Goal: Task Accomplishment & Management: Complete application form

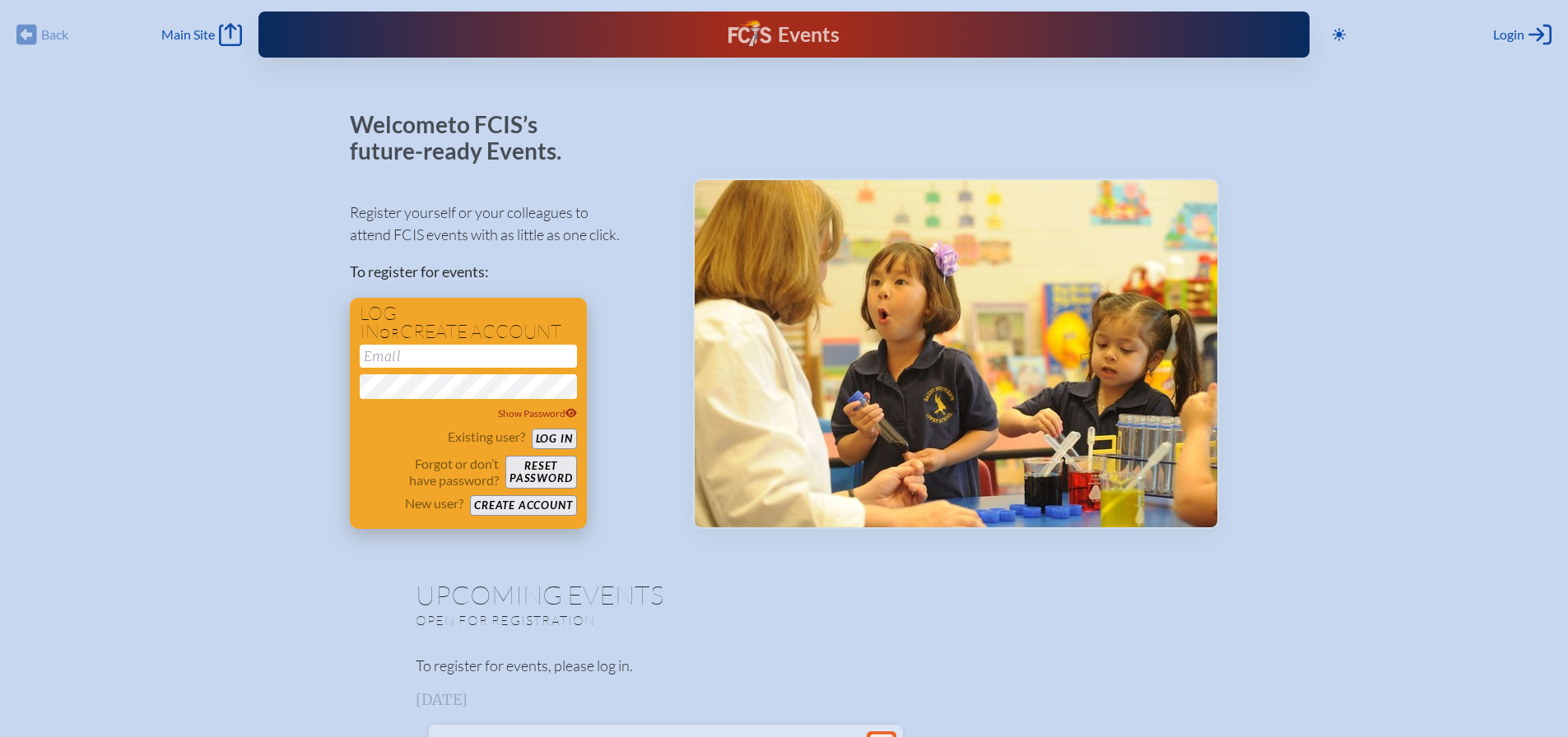
click at [440, 357] on input "email" at bounding box center [469, 357] width 218 height 23
type input "[PERSON_NAME][EMAIL_ADDRESS][PERSON_NAME][DOMAIN_NAME]"
click at [558, 504] on button "Create account" at bounding box center [522, 505] width 106 height 21
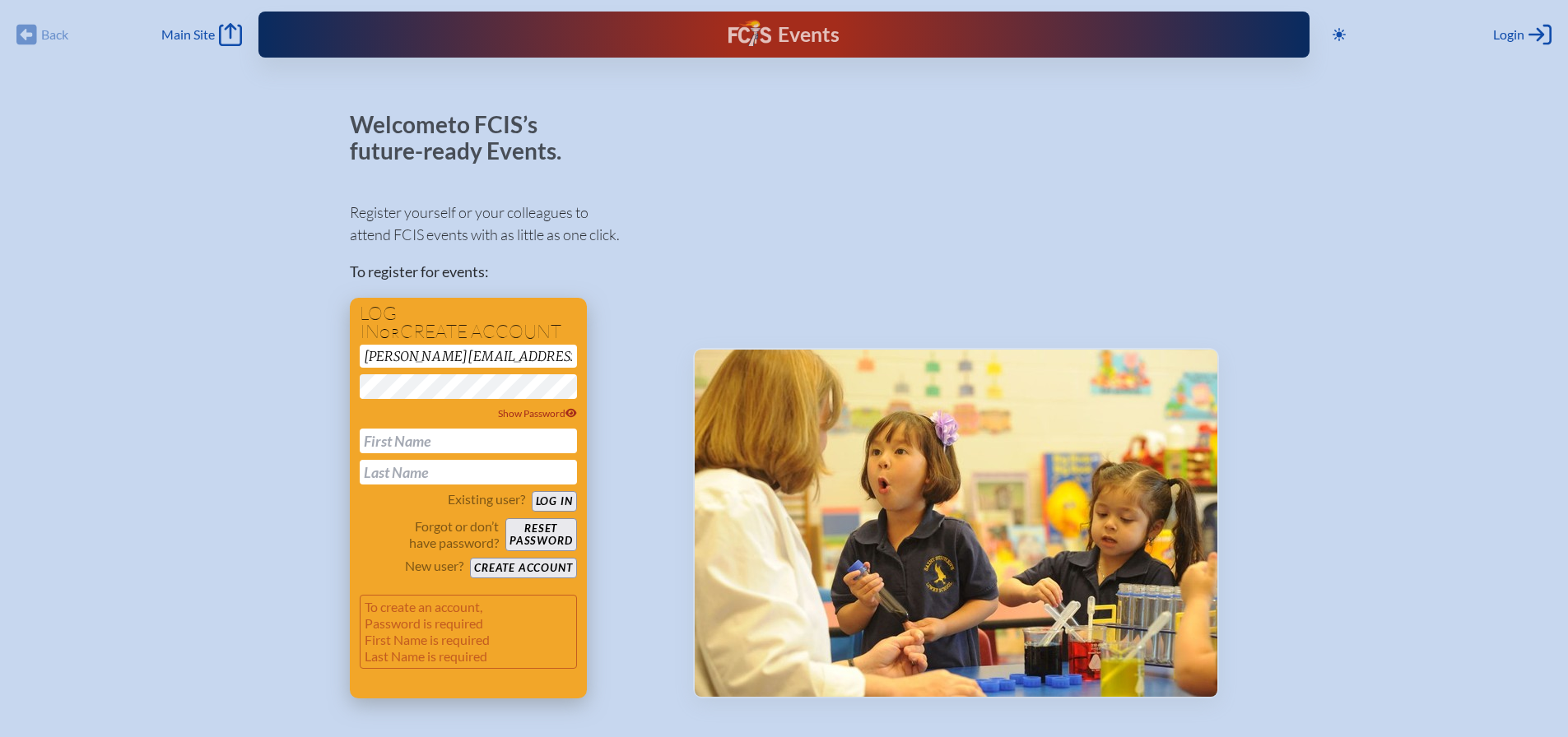
click at [483, 427] on div "melissa.rizzitano@thebenjaminschool.org Show Password" at bounding box center [469, 415] width 218 height 140
click at [475, 439] on input "text" at bounding box center [469, 441] width 218 height 25
type input "melissa"
type input "rizzitano"
click at [513, 567] on button "Create account" at bounding box center [522, 567] width 106 height 21
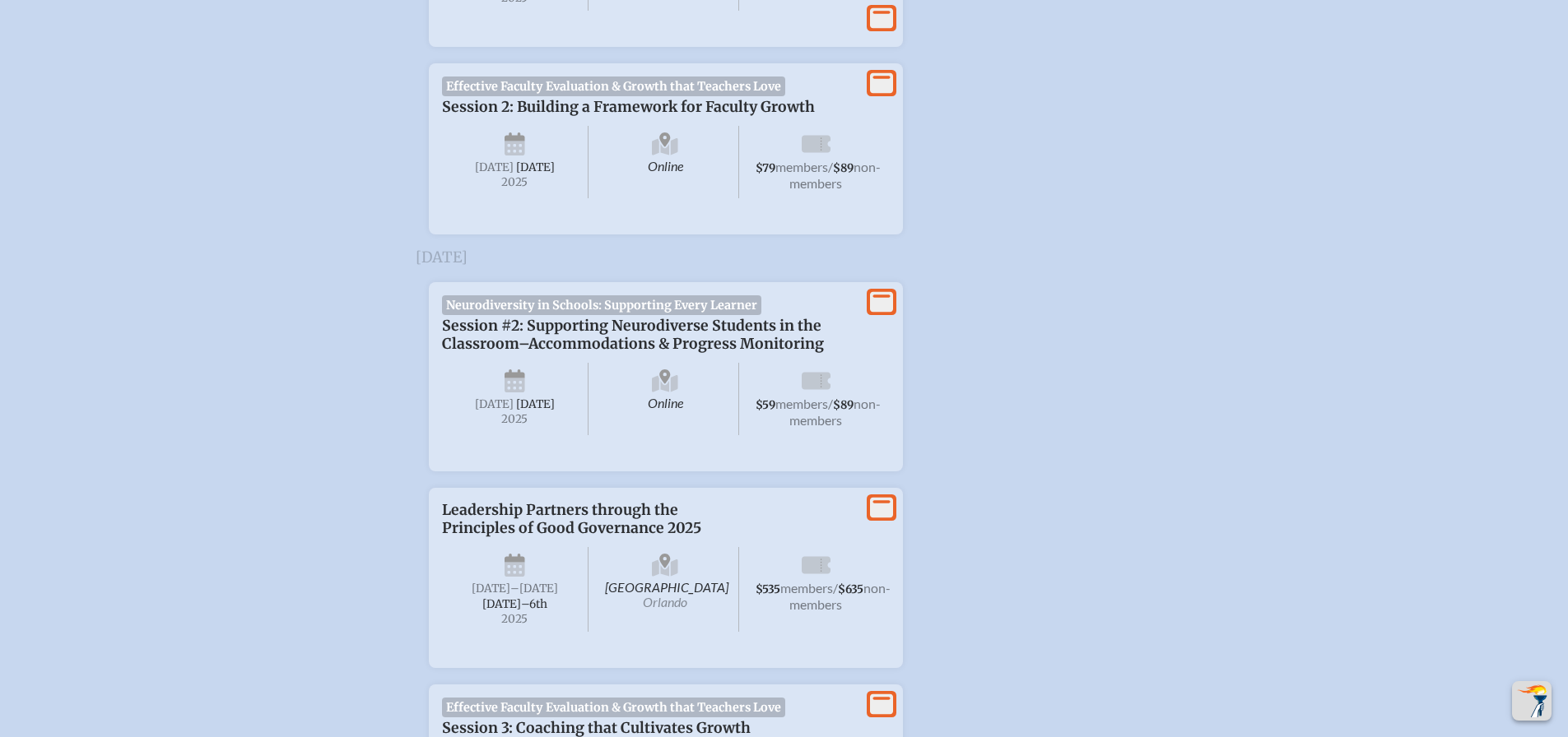
scroll to position [1524, 0]
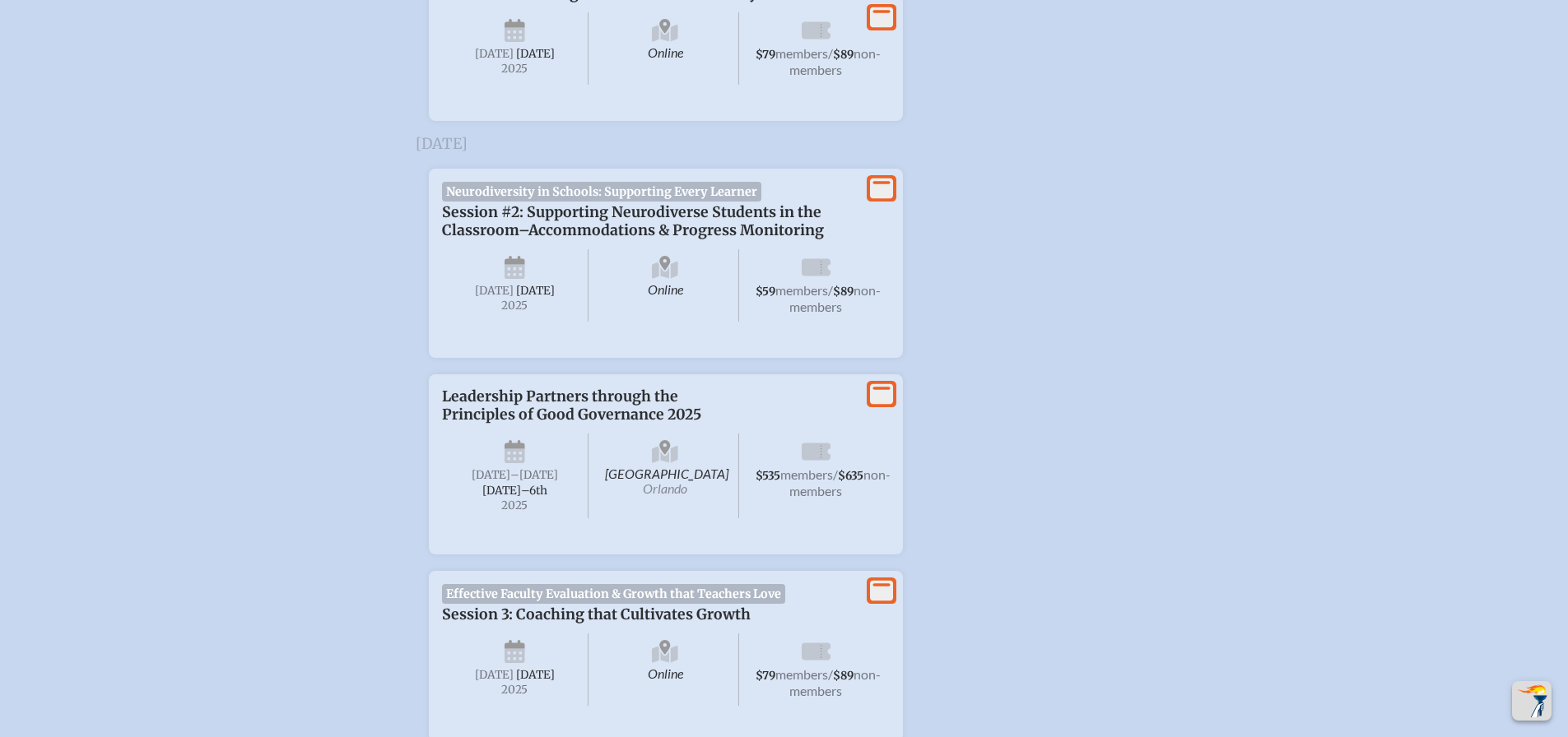
click at [609, 202] on span "Neurodiversity in Schools: Supporting Every Learner" at bounding box center [602, 192] width 321 height 20
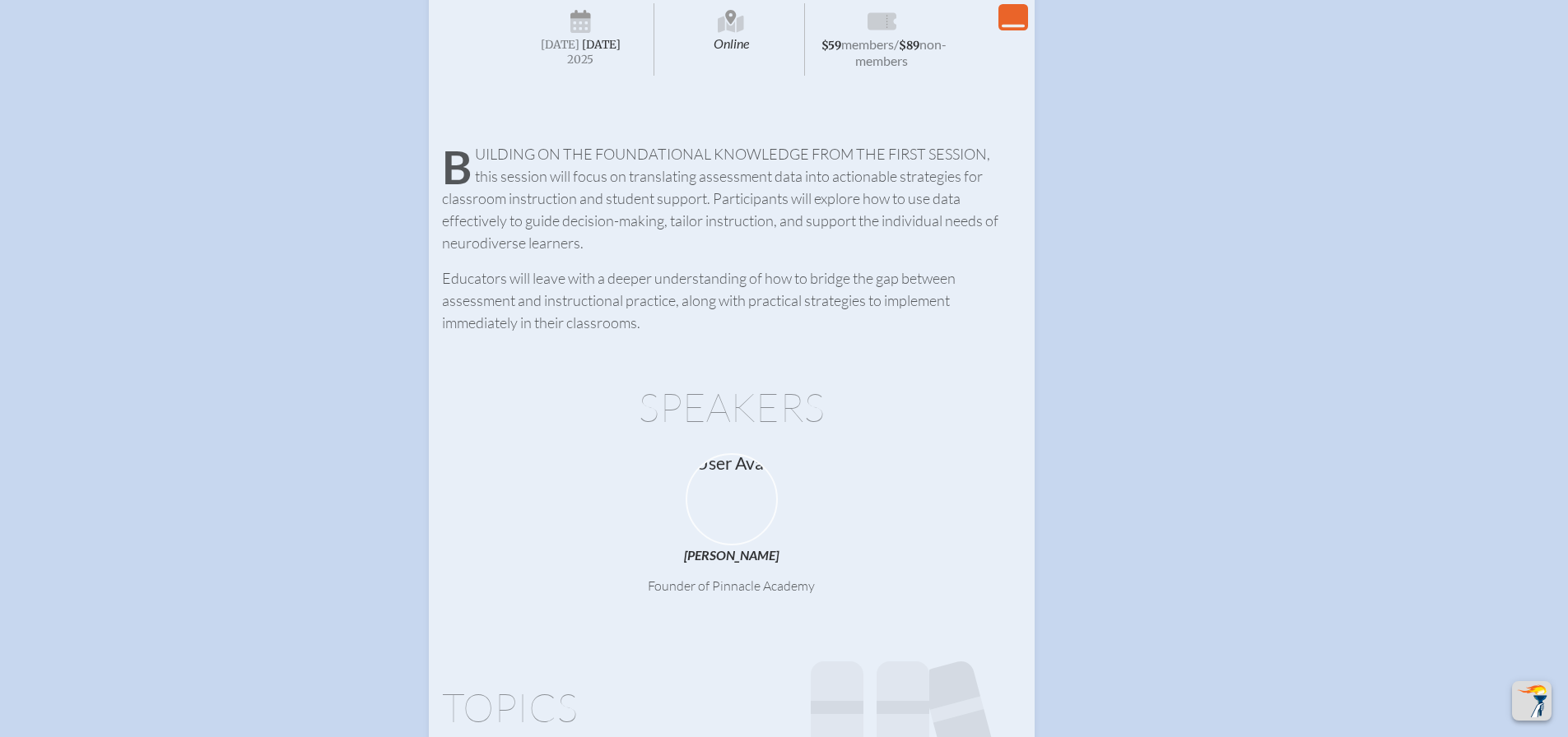
scroll to position [1631, 0]
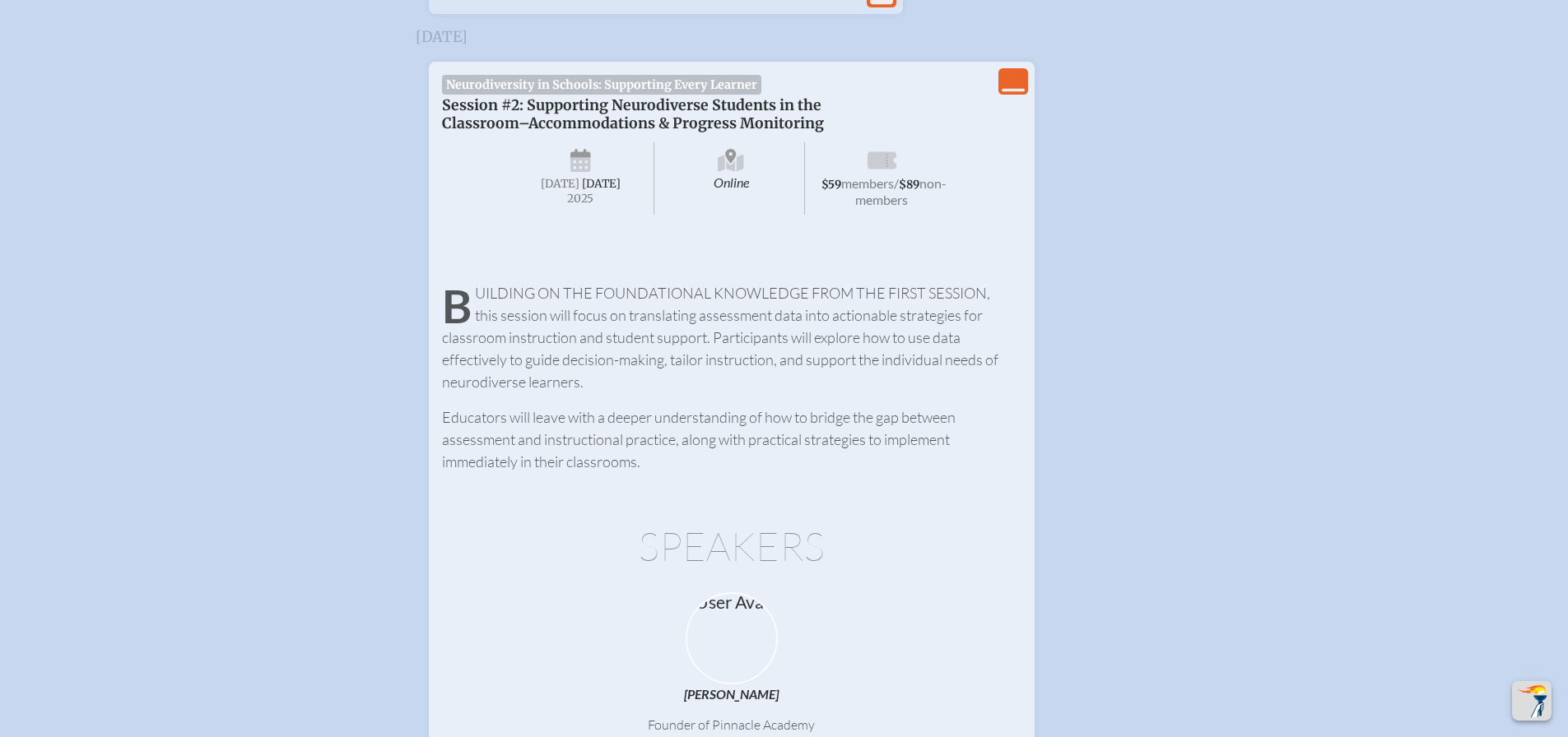
click at [1007, 93] on icon "View Less" at bounding box center [1013, 82] width 23 height 23
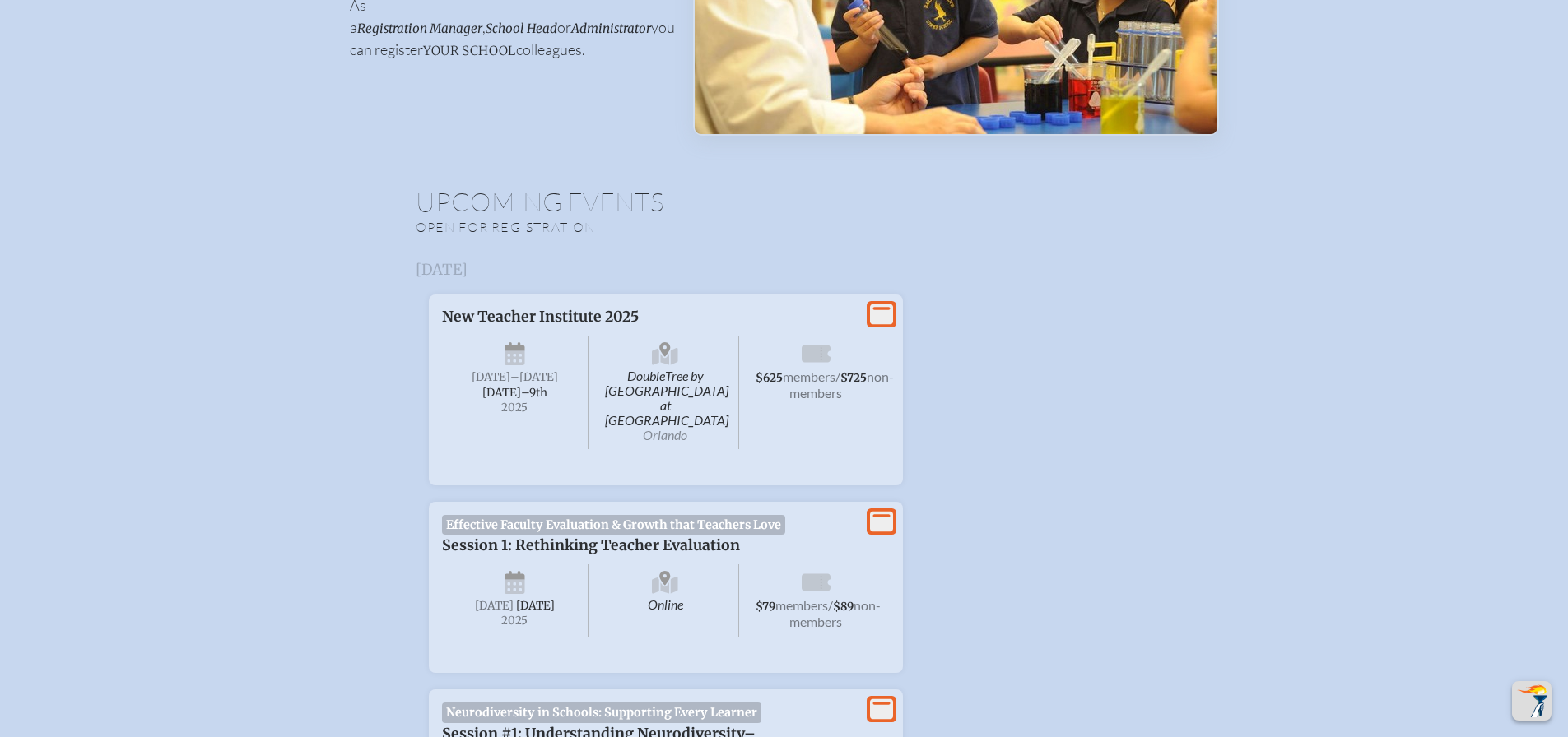
scroll to position [127, 0]
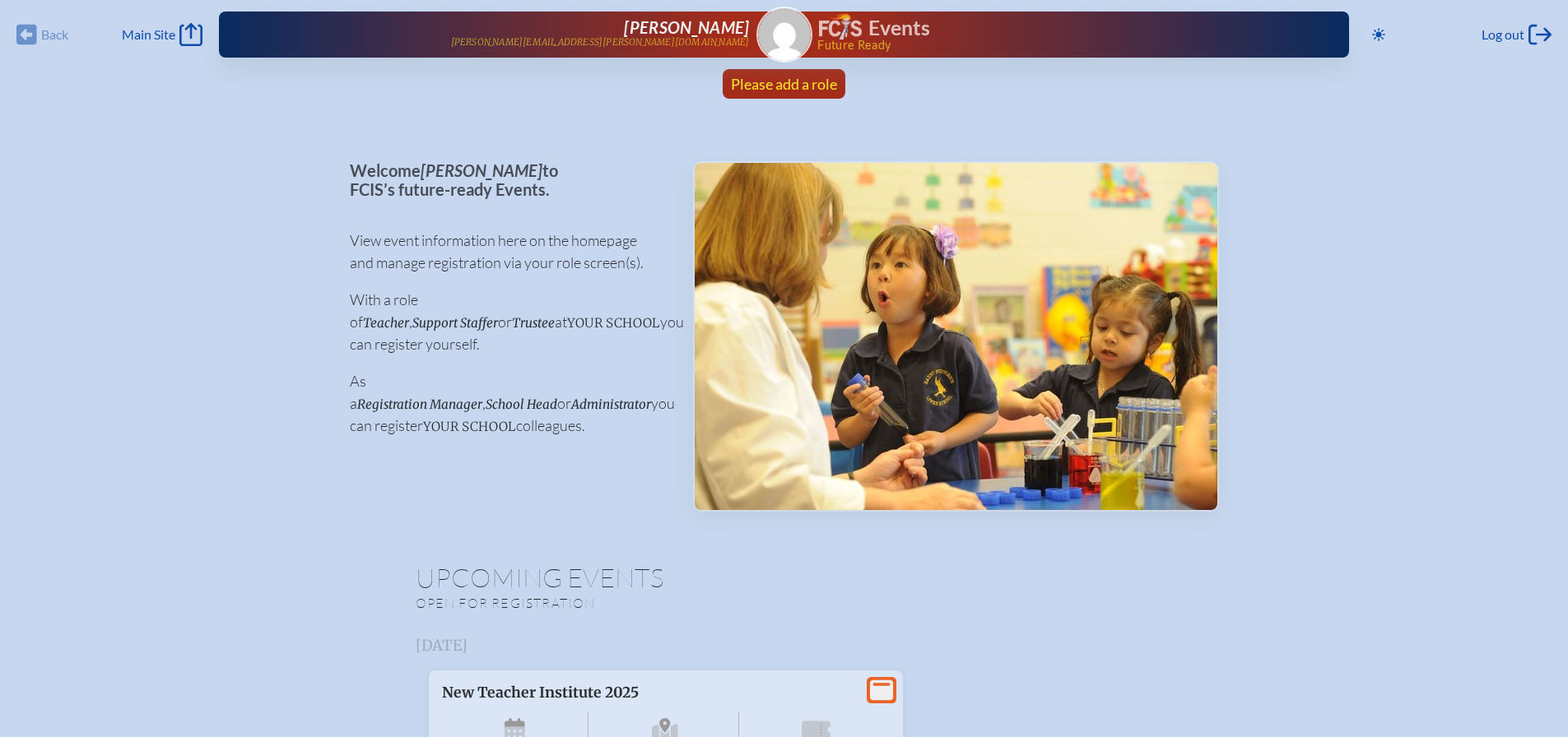
click at [776, 81] on span "Please add a role" at bounding box center [784, 84] width 106 height 18
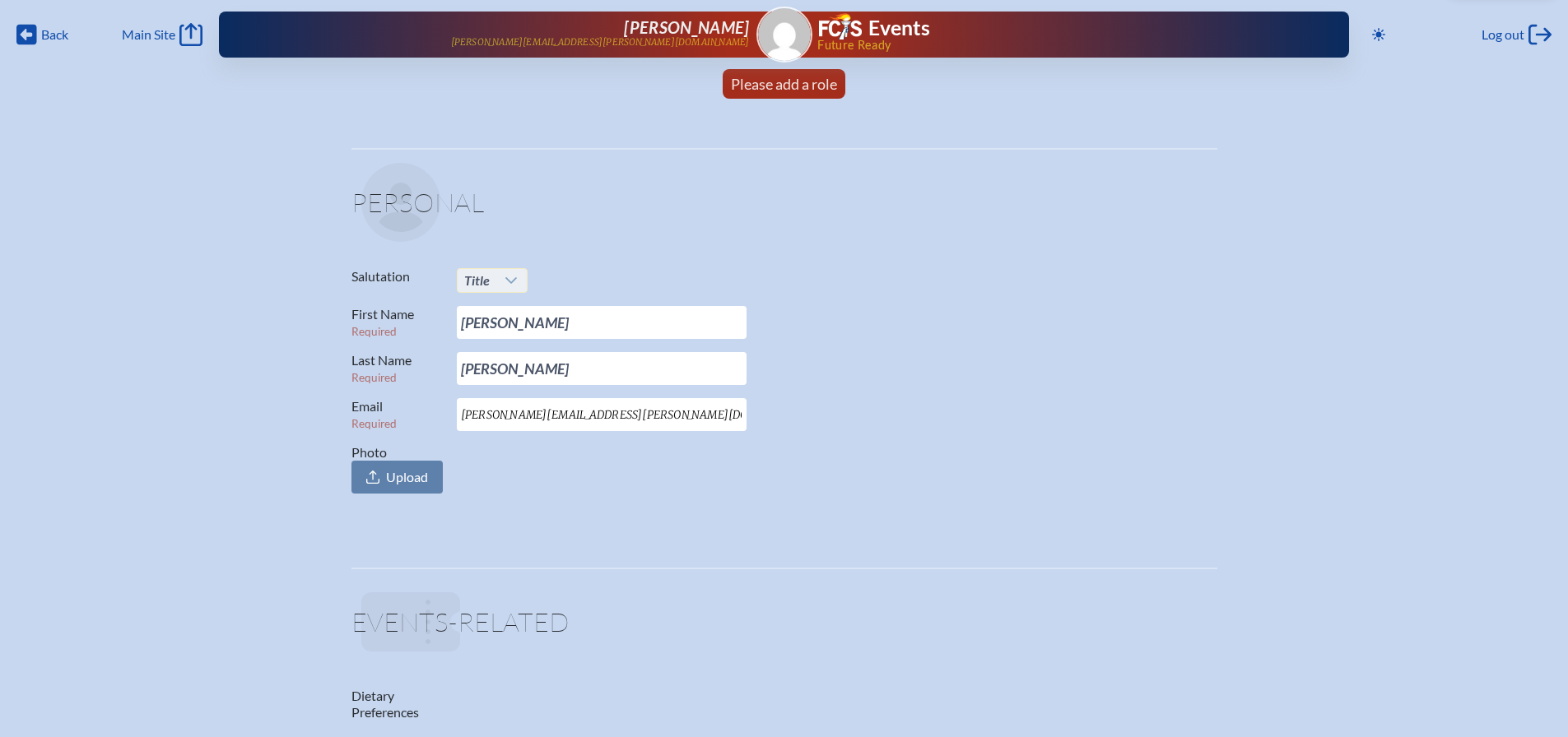
click at [515, 282] on icon at bounding box center [511, 281] width 13 height 13
click at [515, 325] on li "Mrs." at bounding box center [493, 334] width 71 height 23
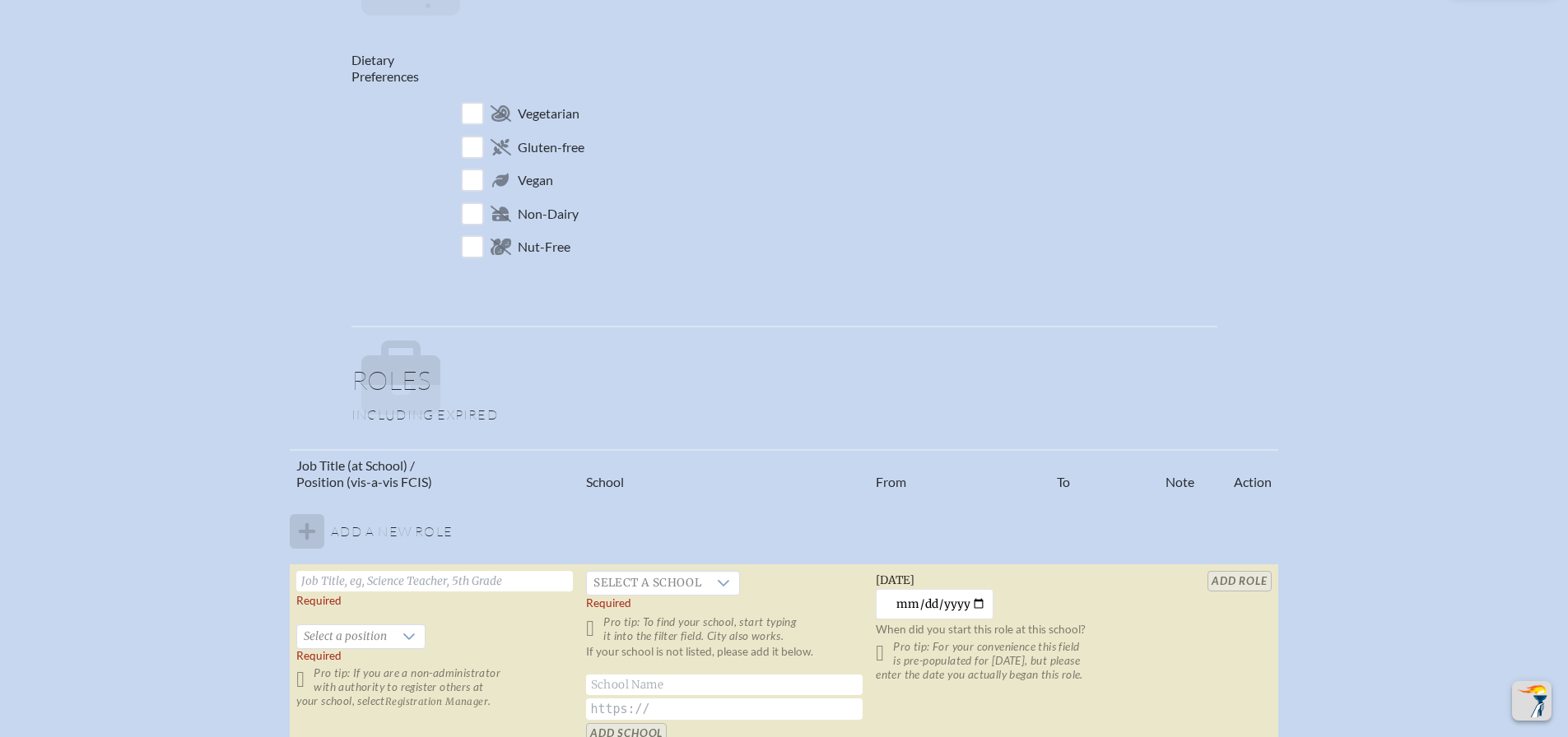
scroll to position [714, 0]
